Goal: Find specific page/section: Find specific page/section

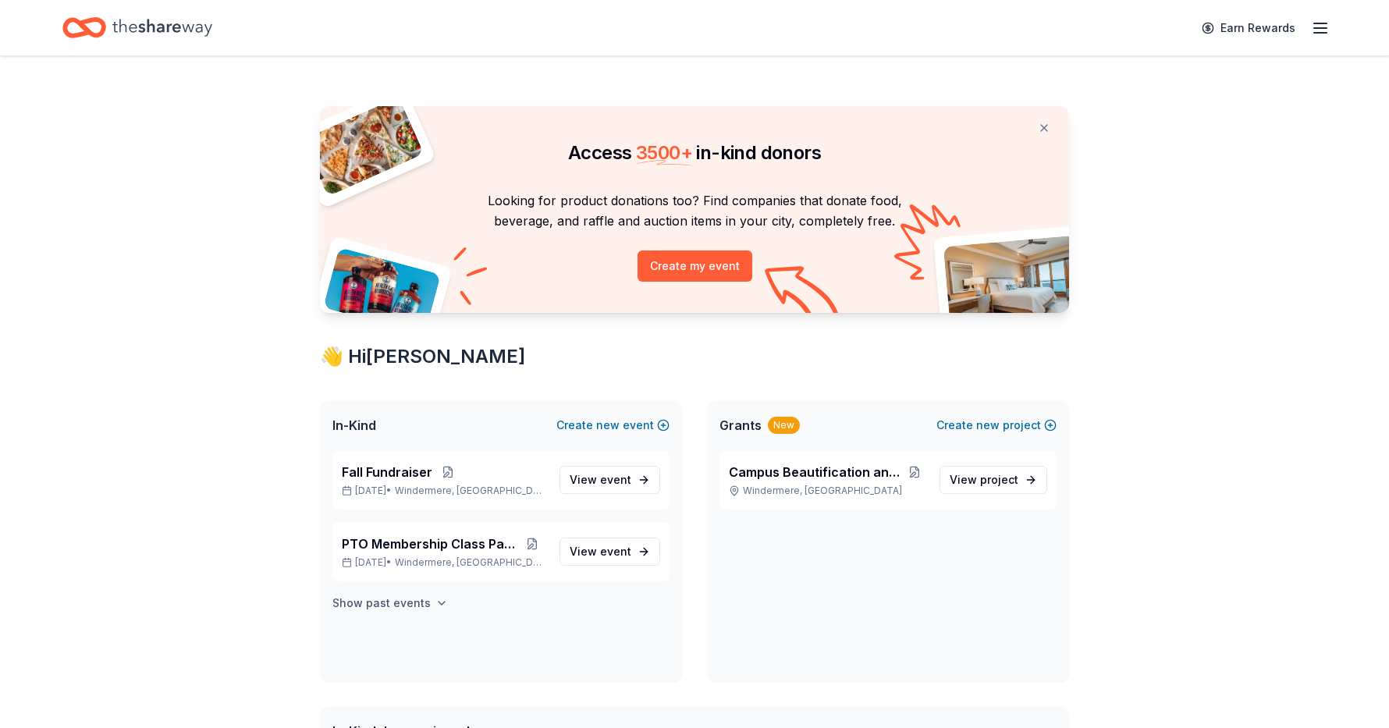
click at [403, 605] on h4 "Show past events" at bounding box center [381, 603] width 98 height 19
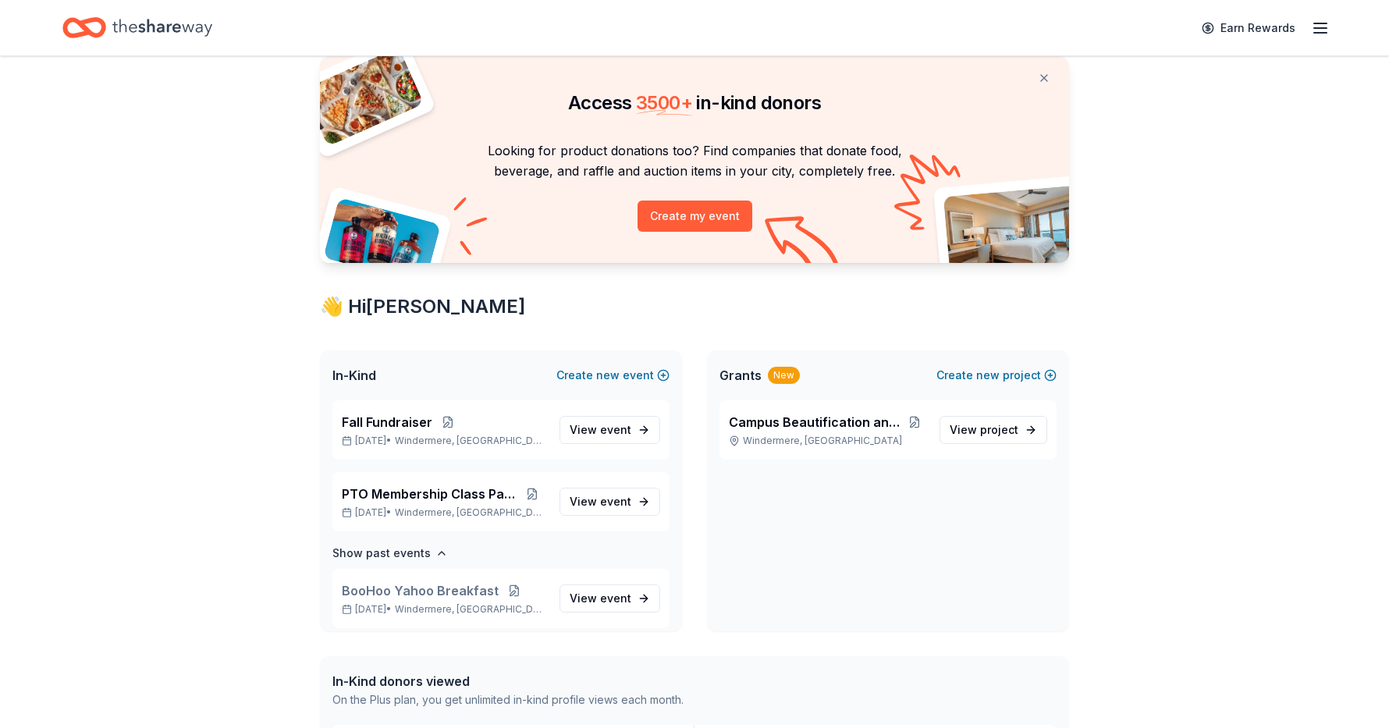
scroll to position [48, 0]
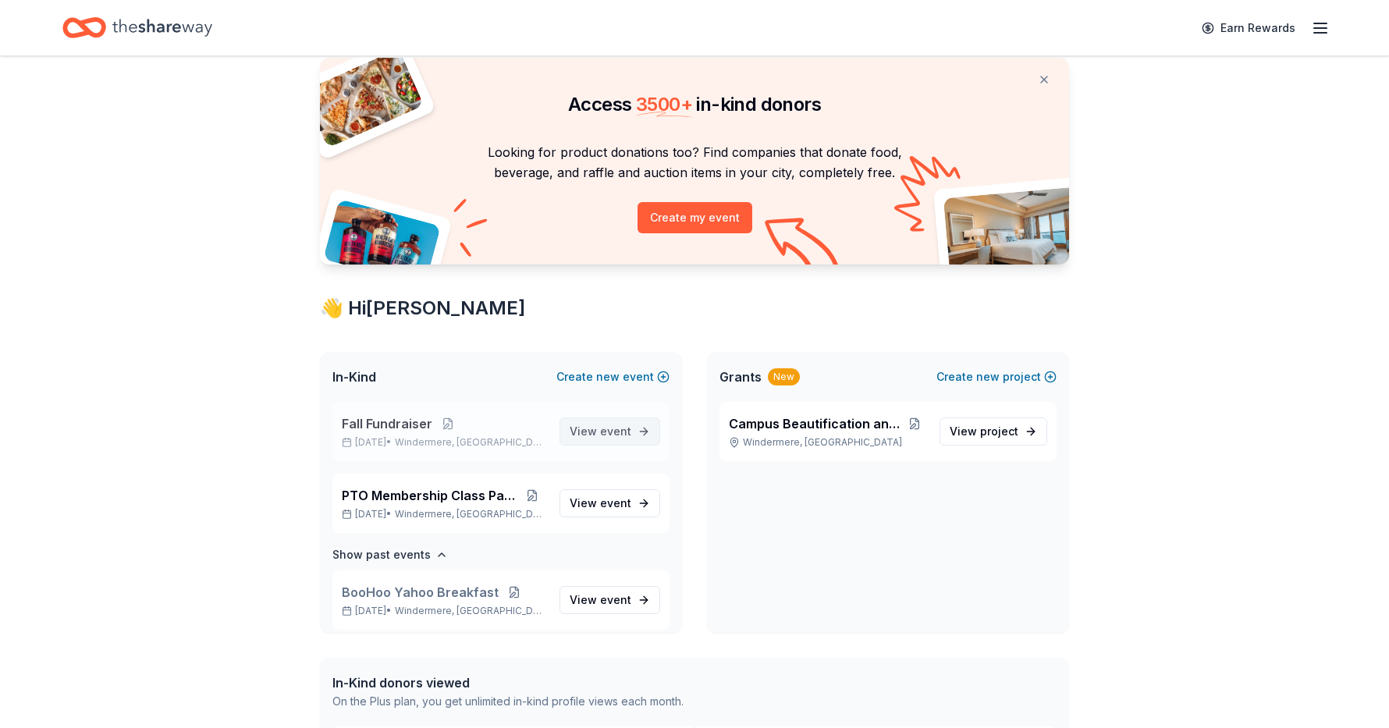
click at [608, 431] on span "event" at bounding box center [615, 430] width 31 height 13
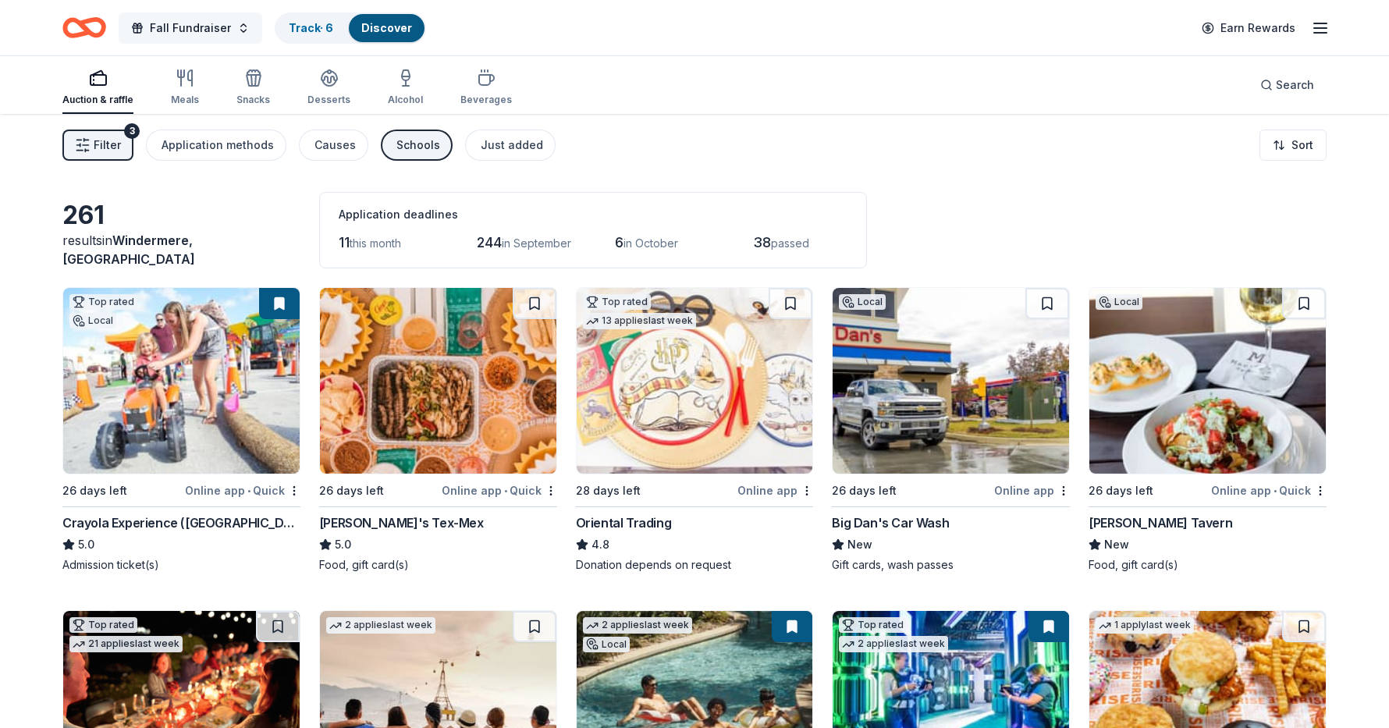
click at [190, 31] on span "Fall Fundraiser" at bounding box center [190, 28] width 81 height 19
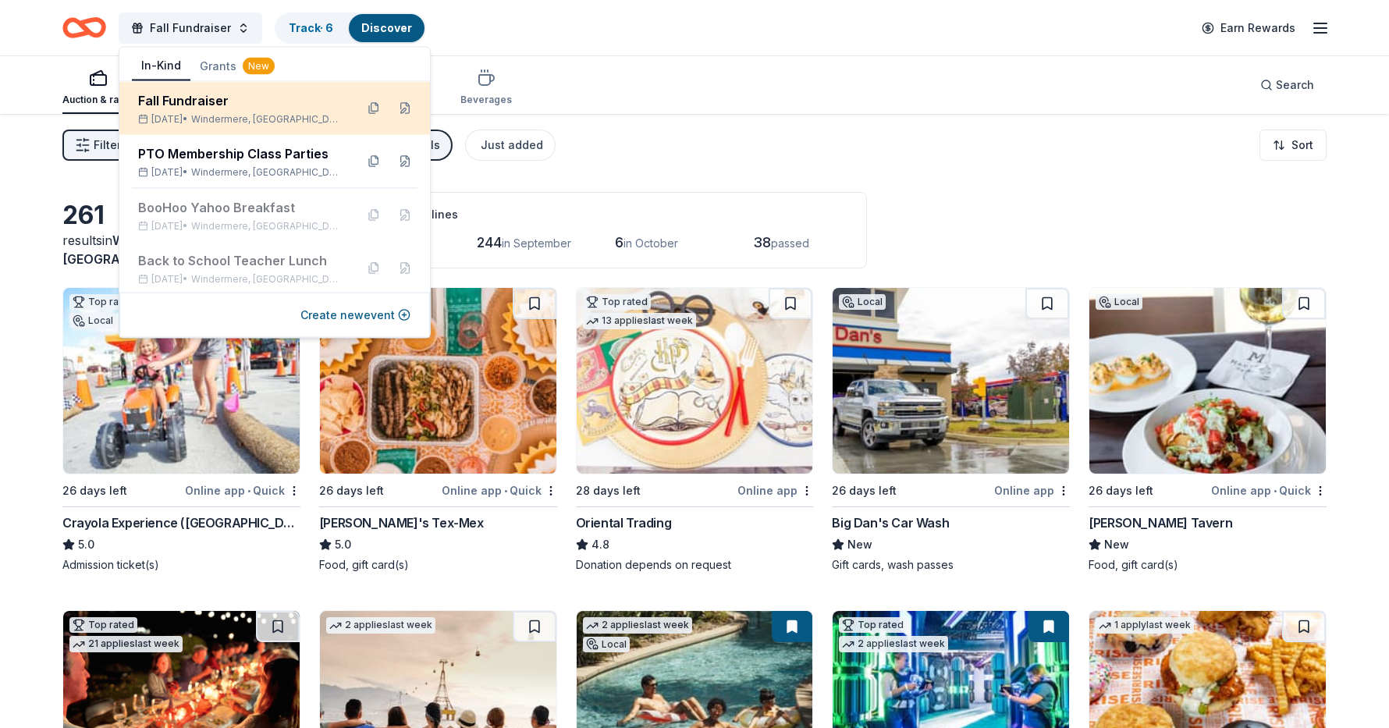
click at [210, 115] on div "[DATE] • [GEOGRAPHIC_DATA], [GEOGRAPHIC_DATA]" at bounding box center [240, 119] width 204 height 12
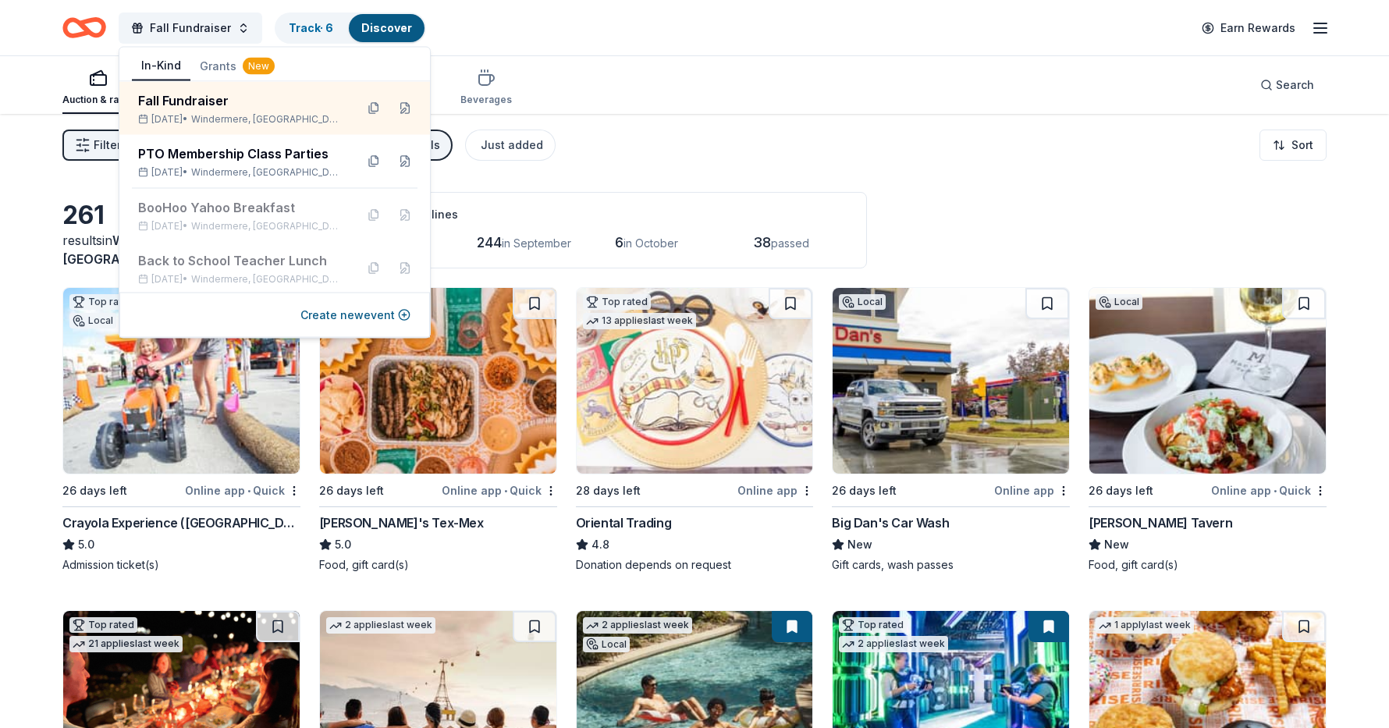
click at [745, 139] on div "Filter 3 Application methods Causes Schools Just added Sort" at bounding box center [694, 145] width 1389 height 62
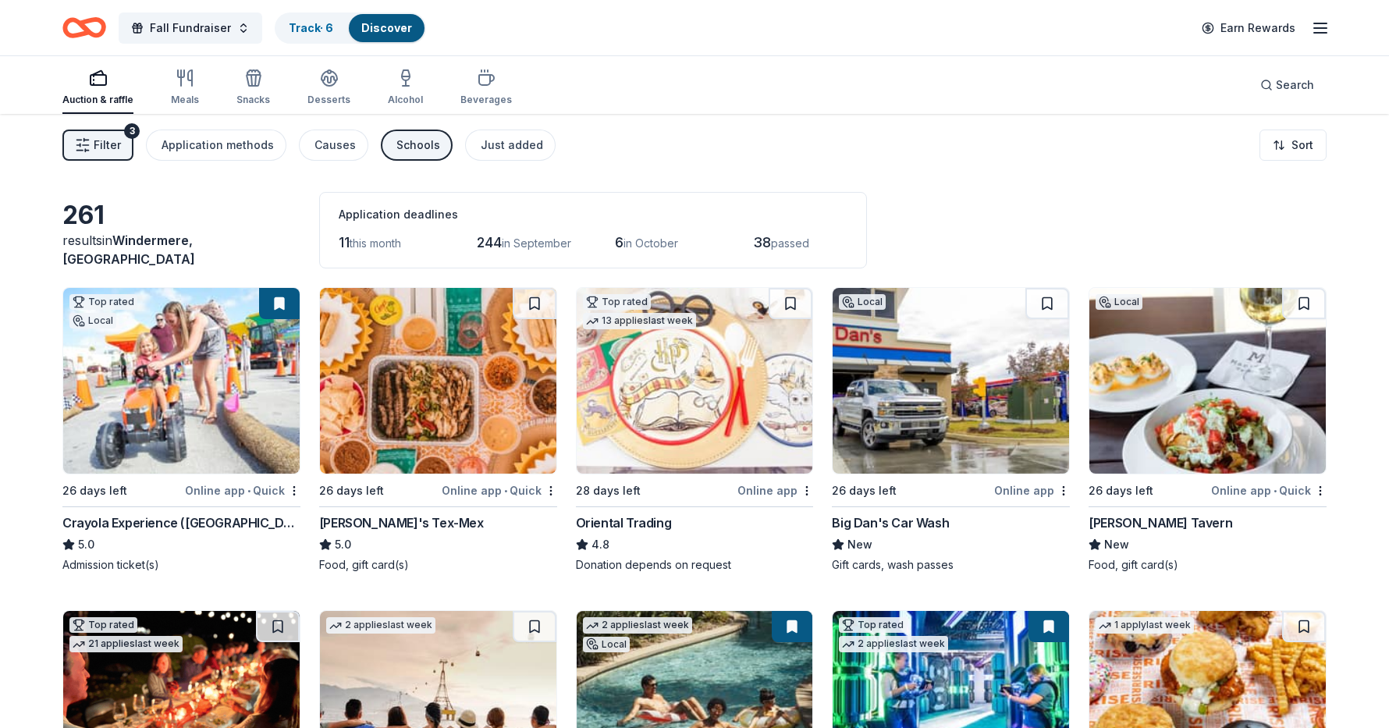
click at [104, 139] on span "Filter" at bounding box center [107, 145] width 27 height 19
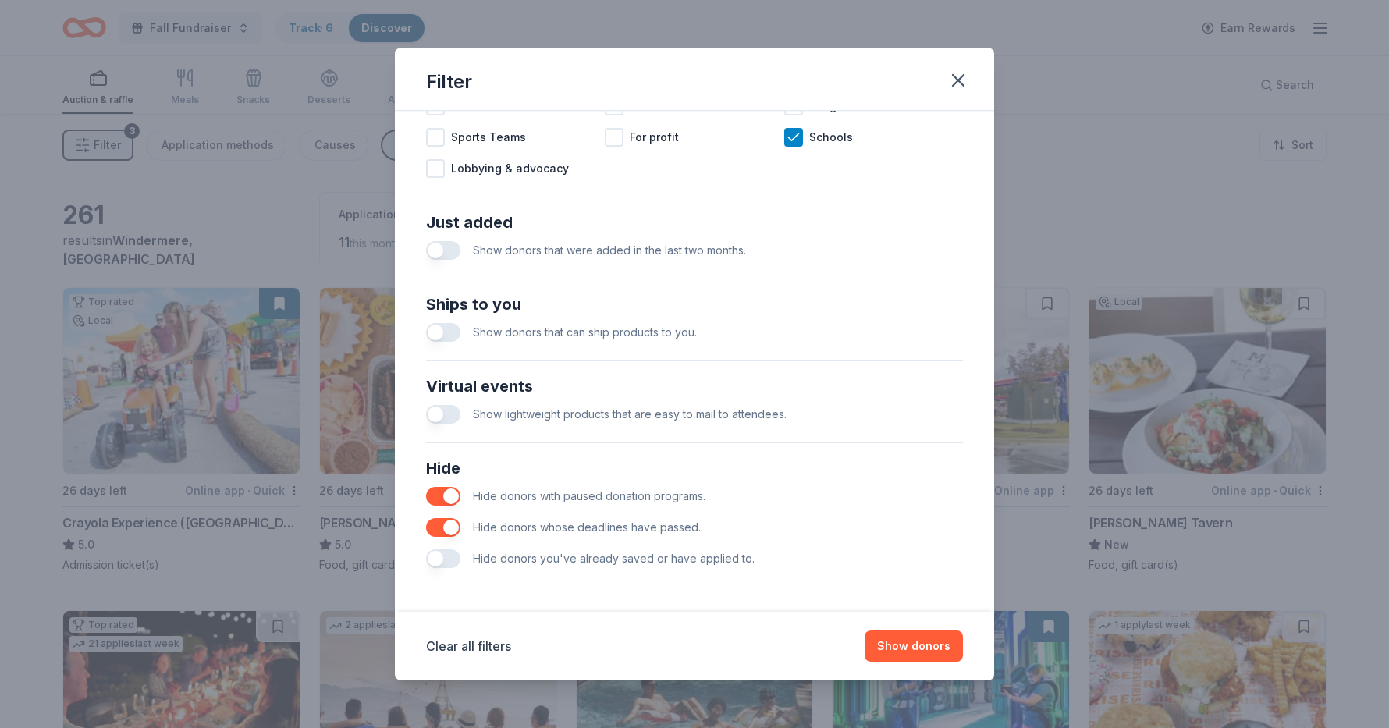
scroll to position [527, 0]
click at [443, 558] on button "button" at bounding box center [443, 558] width 34 height 19
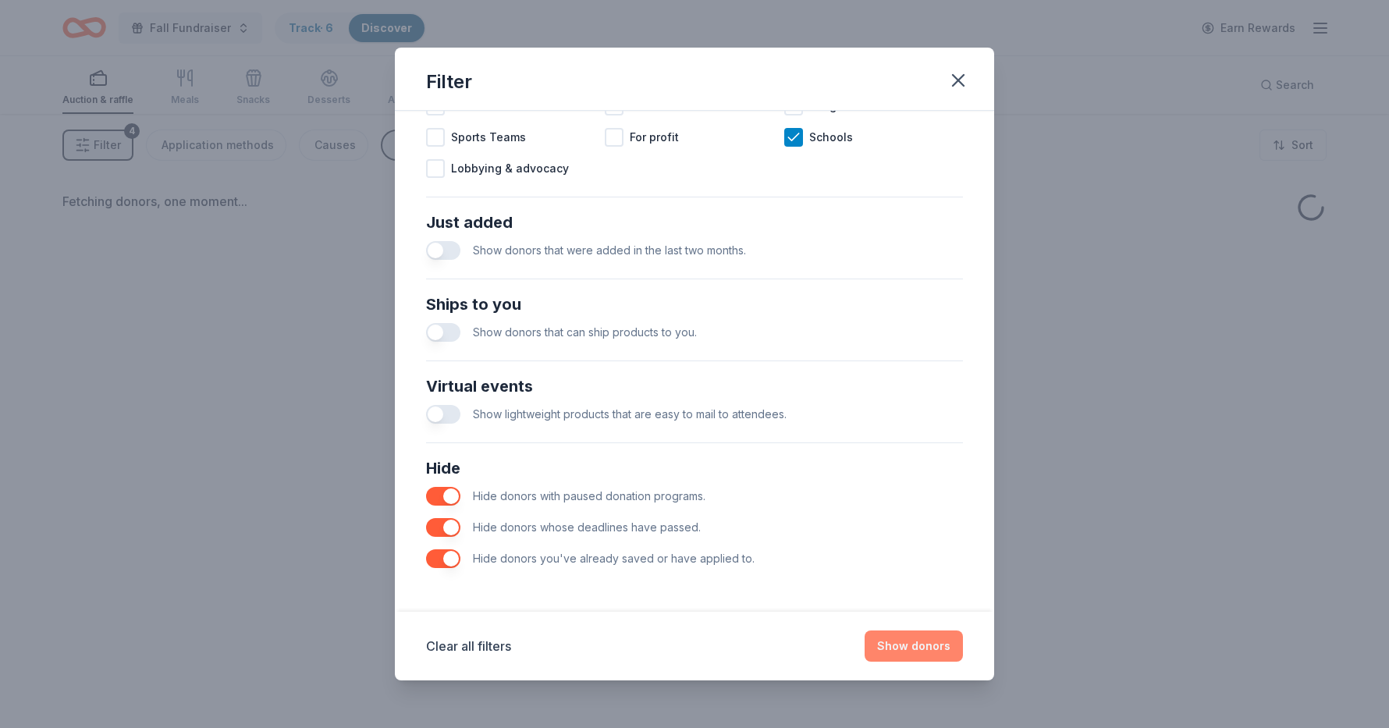
click at [894, 646] on button "Show donors" at bounding box center [913, 645] width 98 height 31
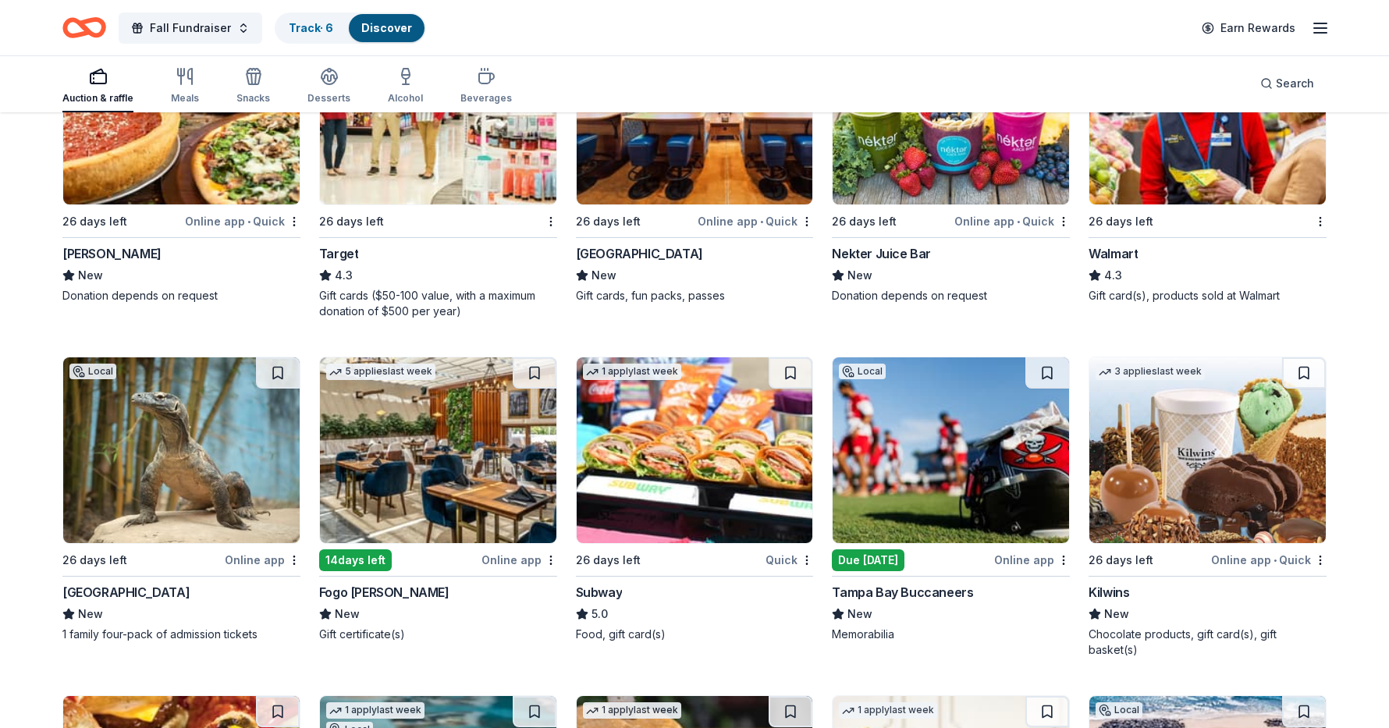
scroll to position [7977, 0]
